Goal: Transaction & Acquisition: Purchase product/service

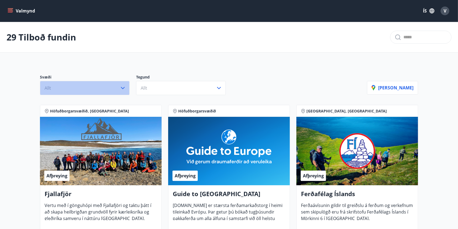
click at [90, 90] on button "Allt" at bounding box center [85, 88] width 90 height 14
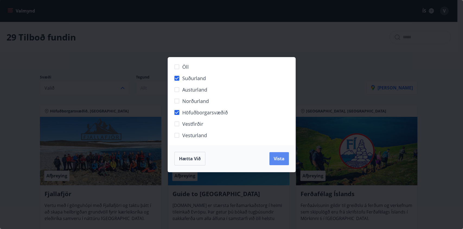
click at [280, 161] on button "Vista" at bounding box center [280, 158] width 20 height 13
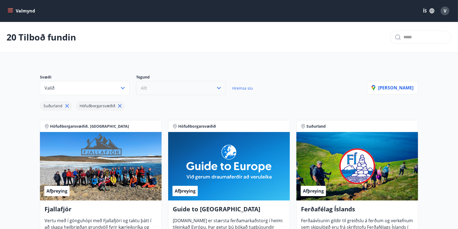
click at [176, 90] on button "Allt" at bounding box center [181, 88] width 90 height 14
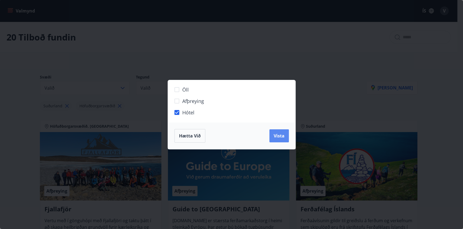
click at [281, 138] on span "Vista" at bounding box center [279, 136] width 11 height 6
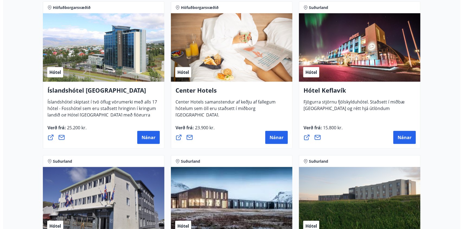
scroll to position [571, 0]
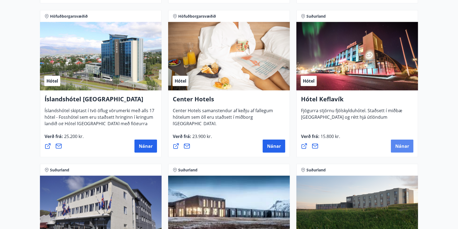
click at [400, 146] on span "Nánar" at bounding box center [402, 146] width 14 height 6
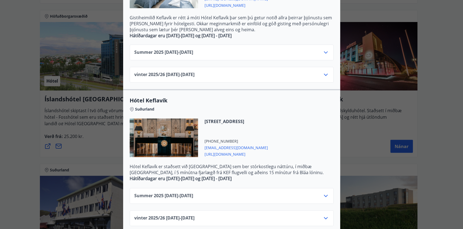
scroll to position [183, 0]
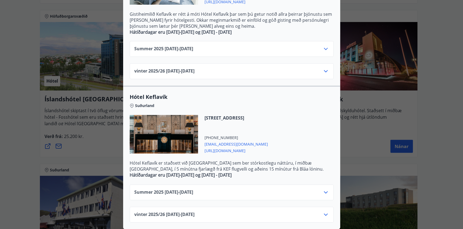
click at [259, 211] on div "vinter 2025/[PHONE_NUMBER][DATE] - [DATE]" at bounding box center [231, 216] width 195 height 11
click at [325, 211] on icon at bounding box center [326, 214] width 7 height 7
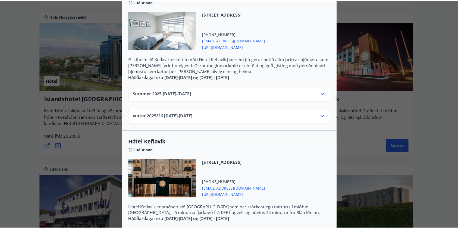
scroll to position [120, 0]
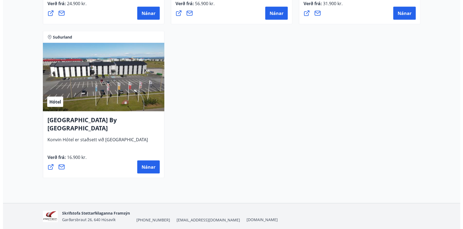
scroll to position [858, 0]
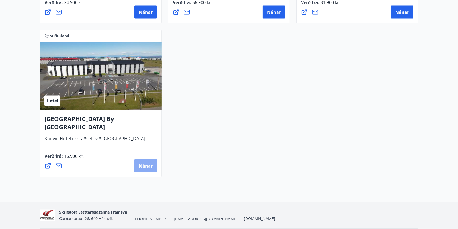
click at [143, 163] on span "Nánar" at bounding box center [146, 166] width 14 height 6
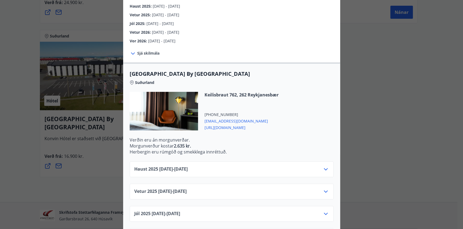
scroll to position [127, 0]
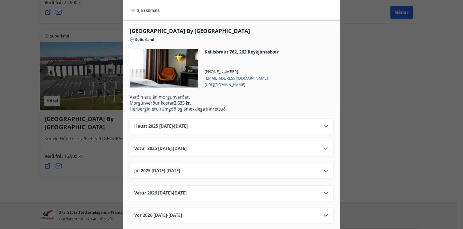
click at [324, 192] on icon at bounding box center [326, 193] width 4 height 2
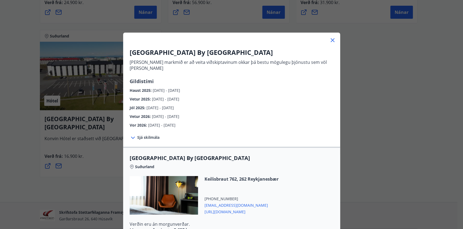
scroll to position [215, 0]
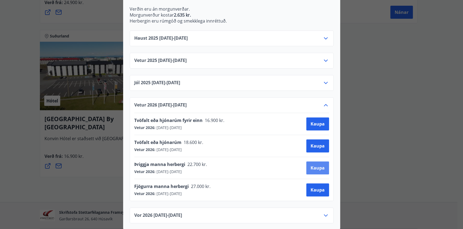
click at [312, 165] on span "Kaupa" at bounding box center [318, 168] width 14 height 6
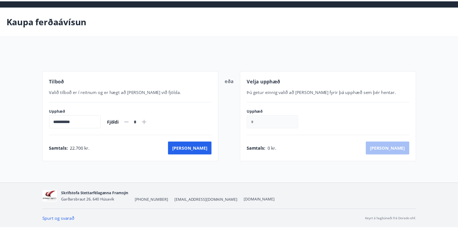
scroll to position [15, 0]
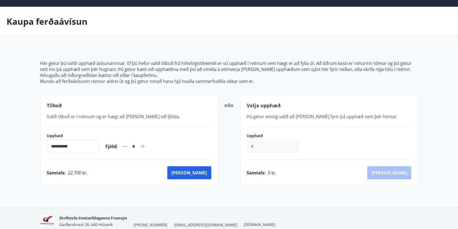
click at [287, 146] on input "*" at bounding box center [273, 146] width 52 height 13
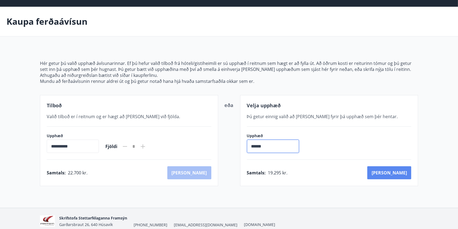
type input "******"
click at [401, 174] on button "[PERSON_NAME]" at bounding box center [389, 172] width 44 height 13
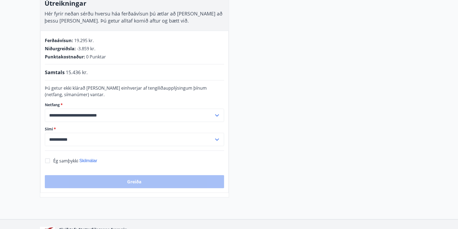
scroll to position [97, 0]
